Goal: Task Accomplishment & Management: Use online tool/utility

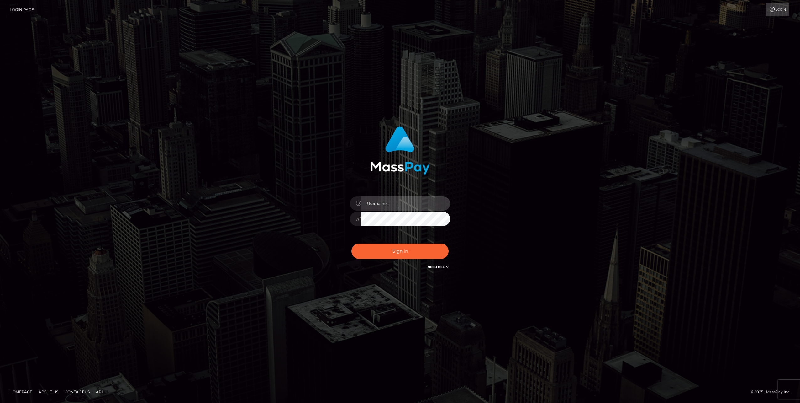
click at [375, 209] on input "text" at bounding box center [405, 203] width 89 height 14
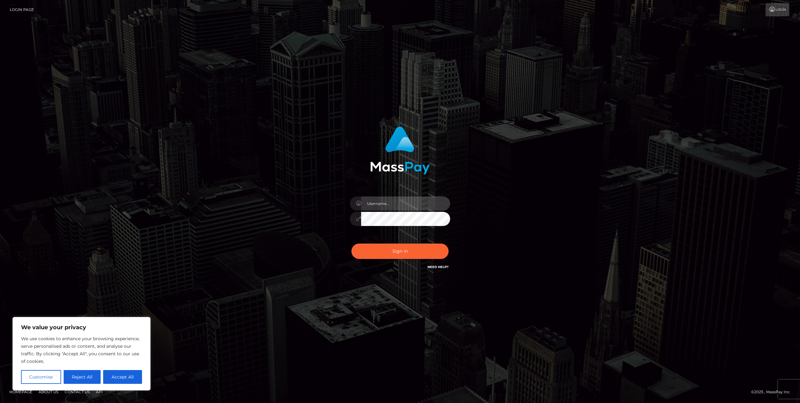
type input "[EMAIL_ADDRESS][DOMAIN_NAME]"
click at [399, 250] on button "Sign in" at bounding box center [400, 250] width 97 height 15
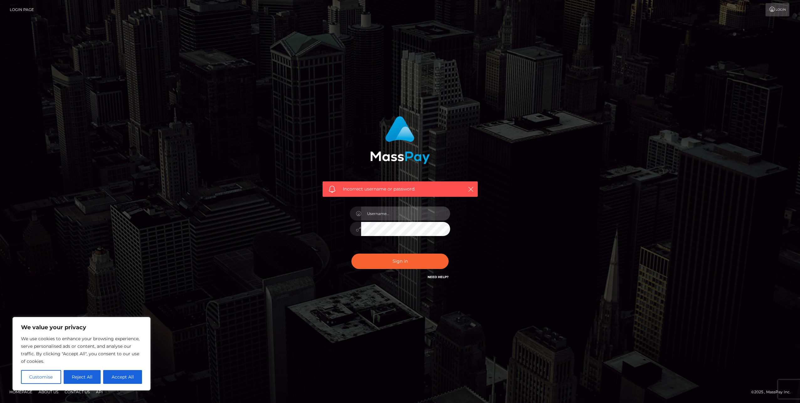
click at [398, 215] on input "text" at bounding box center [405, 213] width 89 height 14
